Goal: Transaction & Acquisition: Purchase product/service

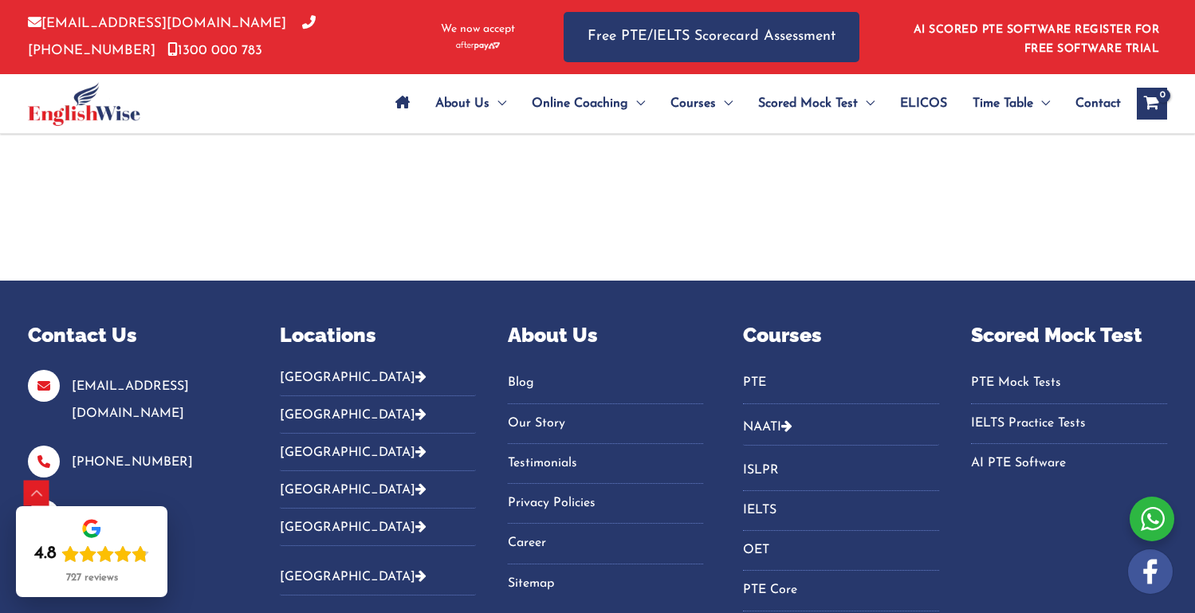
scroll to position [1489, 0]
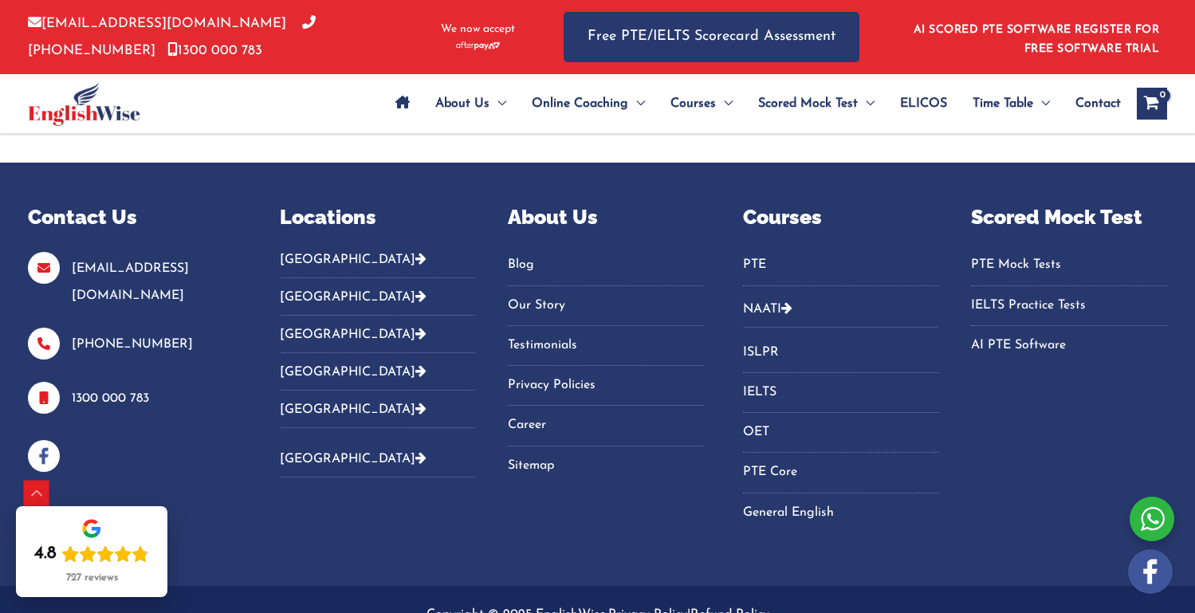
click at [332, 254] on button "[GEOGRAPHIC_DATA]" at bounding box center [378, 265] width 196 height 26
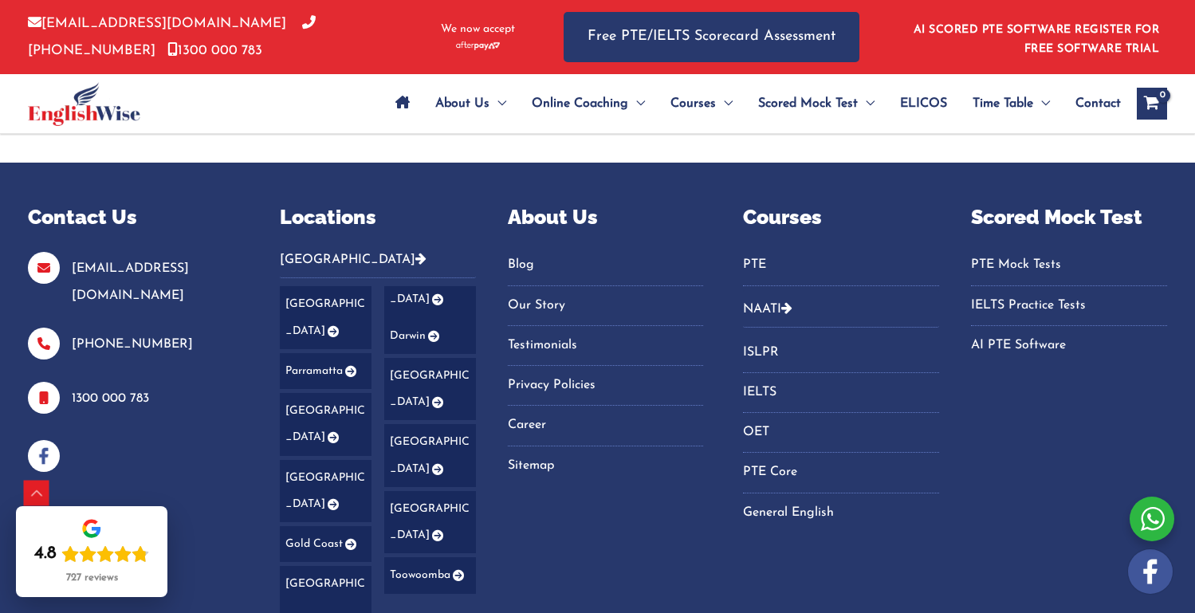
click at [339, 432] on icon "Footer Widget 2" at bounding box center [332, 437] width 14 height 11
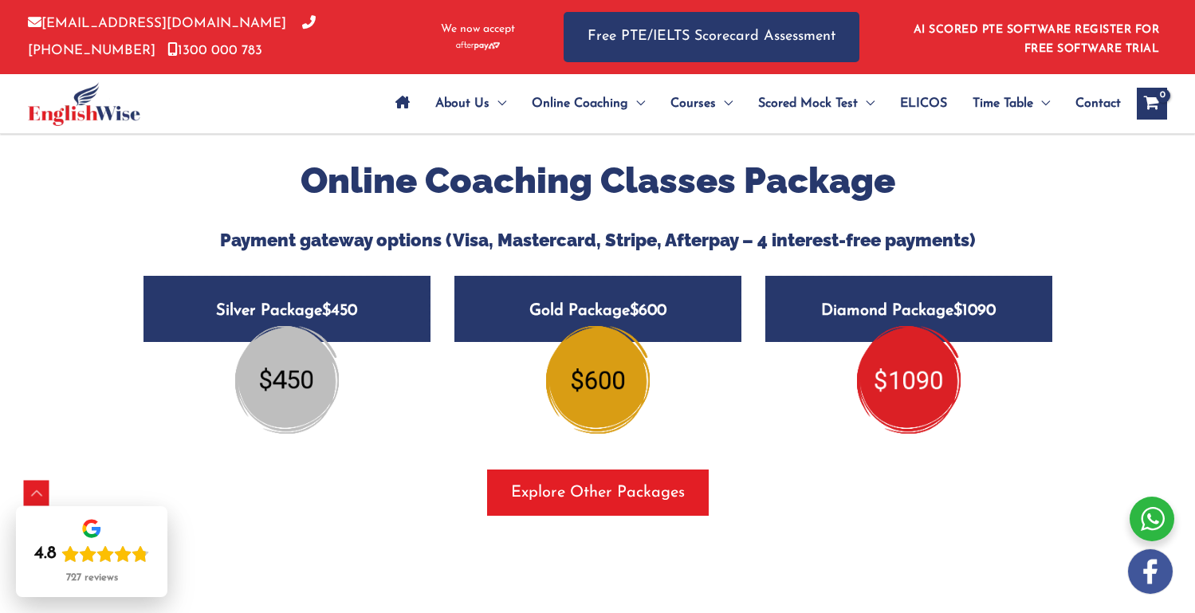
scroll to position [1972, 0]
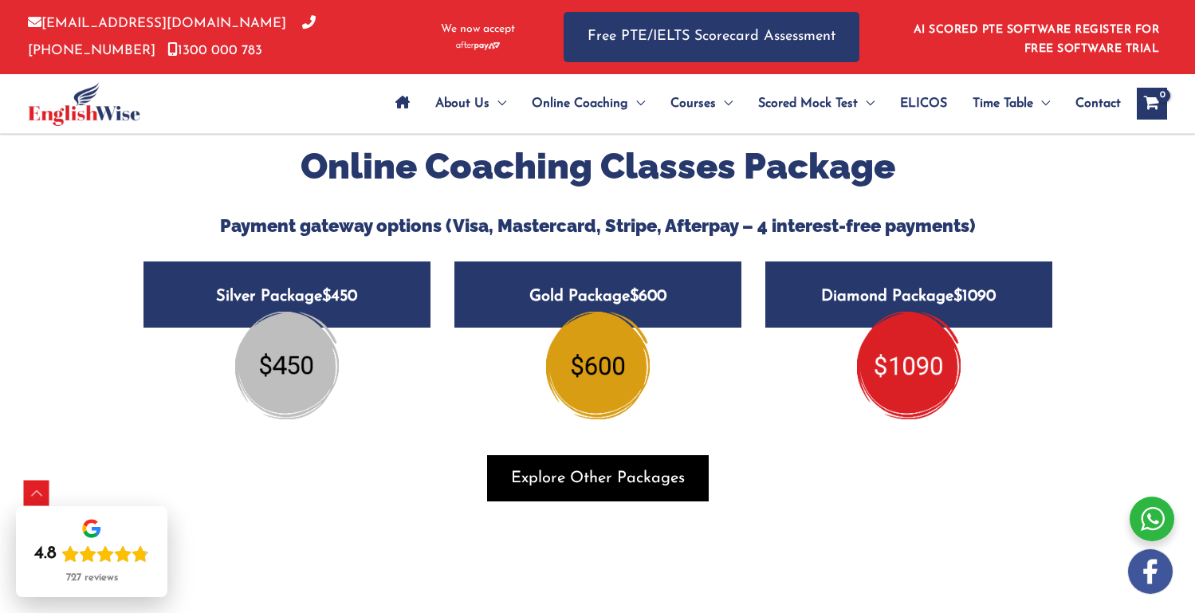
click at [641, 487] on span "button" at bounding box center [598, 478] width 222 height 46
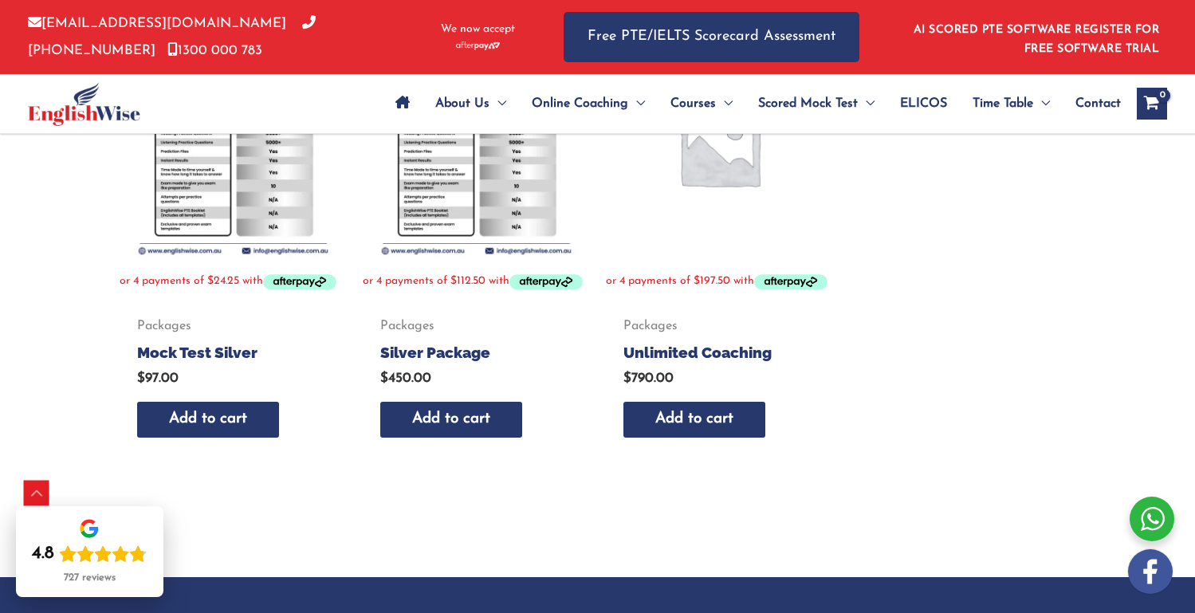
scroll to position [855, 0]
